Goal: Task Accomplishment & Management: Manage account settings

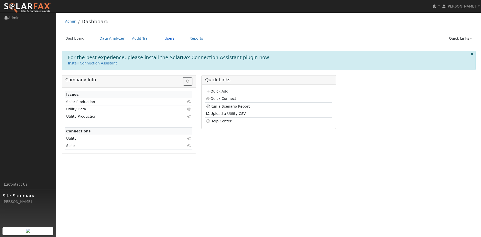
click at [177, 40] on link "Users" at bounding box center [170, 38] width 18 height 9
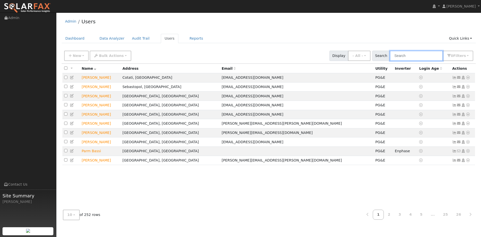
click at [398, 61] on input "text" at bounding box center [416, 56] width 53 height 10
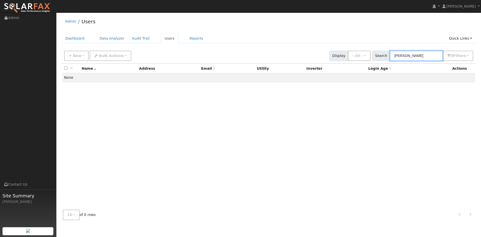
drag, startPoint x: 385, startPoint y: 60, endPoint x: 377, endPoint y: 60, distance: 7.5
click at [390, 60] on input "lopez" at bounding box center [416, 56] width 53 height 10
type input "z"
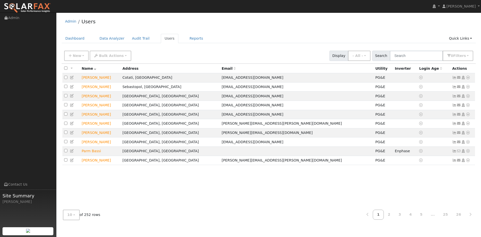
click at [148, 111] on div at bounding box center [269, 135] width 414 height 142
click at [84, 61] on button "New" at bounding box center [76, 56] width 25 height 10
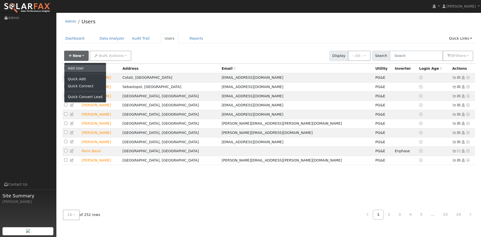
click at [100, 72] on link "Add User" at bounding box center [85, 68] width 42 height 7
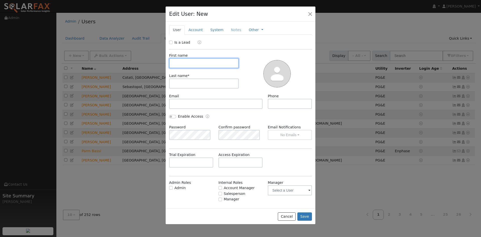
click at [195, 68] on input "text" at bounding box center [204, 63] width 70 height 10
type input "Juan"
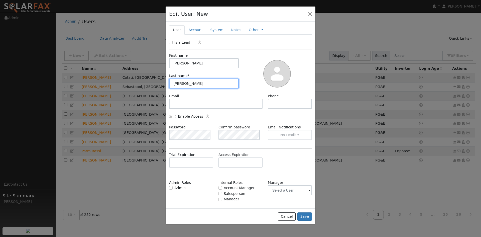
type input "Lopez"
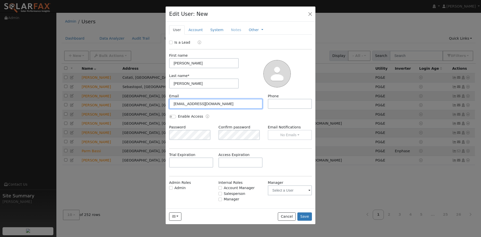
type input "amistadasc@gmail.com"
click at [274, 109] on input "text" at bounding box center [290, 104] width 44 height 10
click at [270, 109] on input "text" at bounding box center [290, 104] width 44 height 10
paste input "707-331-3271"
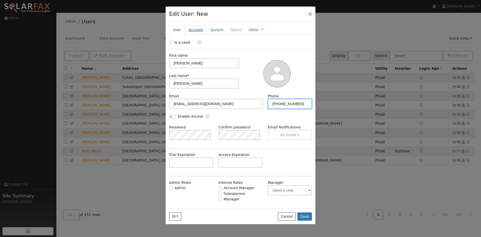
type input "707-331-3271"
click at [201, 35] on link "Account" at bounding box center [196, 29] width 22 height 9
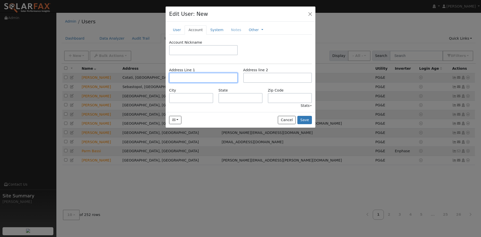
click at [202, 83] on input "text" at bounding box center [203, 78] width 69 height 10
paste input "6610 Barbara Drive"
click at [219, 83] on input "6610 Barbara Drive" at bounding box center [203, 78] width 69 height 10
type input "6610 Barbara Drive"
type input "Sebastopol"
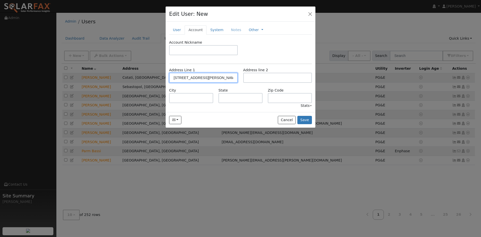
type input "CA"
type input "95472"
click at [229, 76] on div "Account Nickname Address Line 1 6610 Barbara Drive Address line 2 City Sebastop…" at bounding box center [240, 74] width 143 height 69
click at [227, 35] on link "System" at bounding box center [216, 29] width 21 height 9
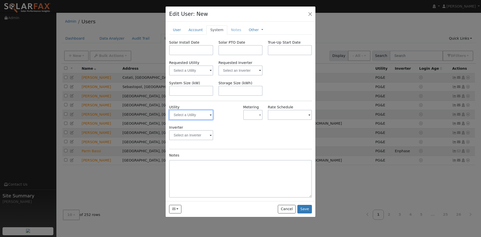
click at [189, 120] on input "text" at bounding box center [191, 115] width 44 height 10
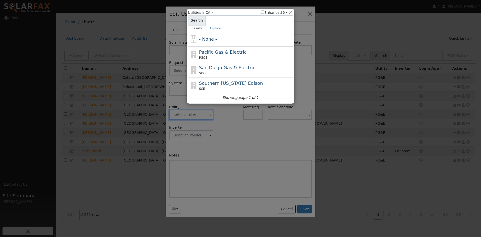
click at [234, 146] on div at bounding box center [240, 118] width 481 height 237
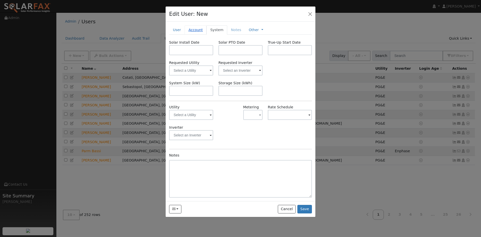
click at [193, 35] on link "Account" at bounding box center [196, 29] width 22 height 9
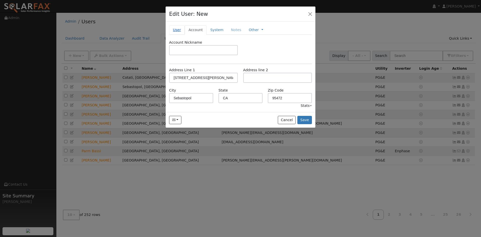
click at [180, 35] on link "User" at bounding box center [177, 29] width 16 height 9
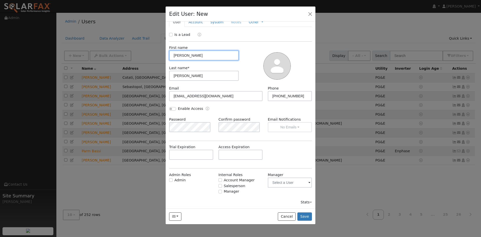
scroll to position [35, 0]
click at [305, 221] on button "Save" at bounding box center [304, 216] width 15 height 9
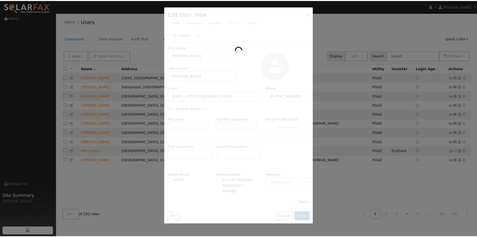
scroll to position [0, 0]
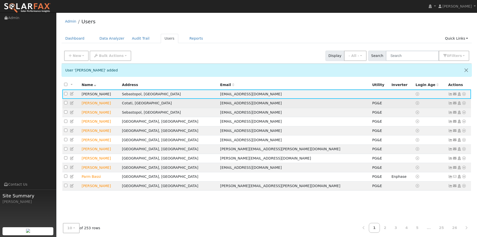
click at [99, 108] on td "Kevin Adams" at bounding box center [100, 103] width 40 height 9
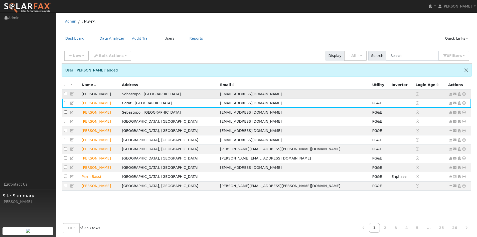
click at [101, 99] on td "Juan Lopez" at bounding box center [100, 93] width 40 height 9
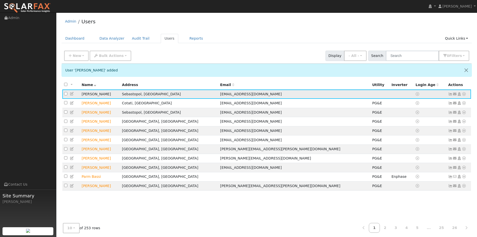
click at [73, 95] on icon at bounding box center [72, 94] width 5 height 4
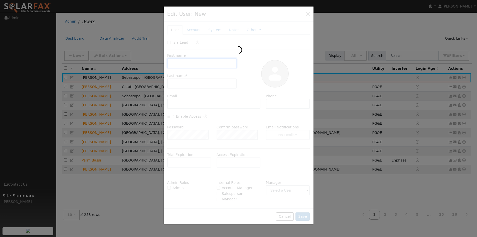
type input "Juan"
type input "Lopez"
type input "amistadasc@gmail.com"
type input "707-331-3271"
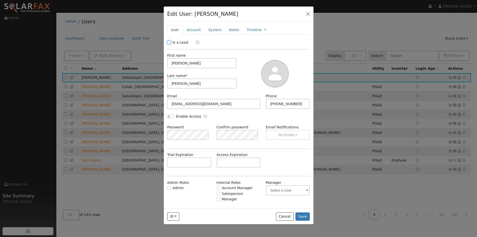
click at [170, 44] on input "Is a Lead" at bounding box center [169, 43] width 4 height 4
checkbox input "true"
click at [302, 221] on button "Save" at bounding box center [303, 216] width 15 height 9
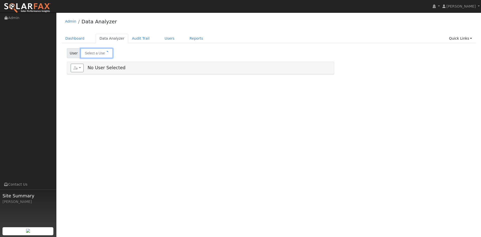
type input "[PERSON_NAME]"
